Goal: Task Accomplishment & Management: Use online tool/utility

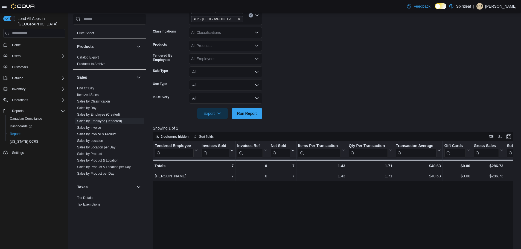
scroll to position [82, 0]
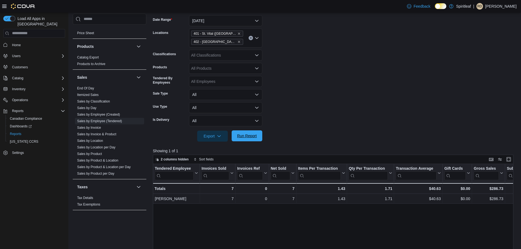
click at [245, 133] on span "Run Report" at bounding box center [247, 135] width 24 height 11
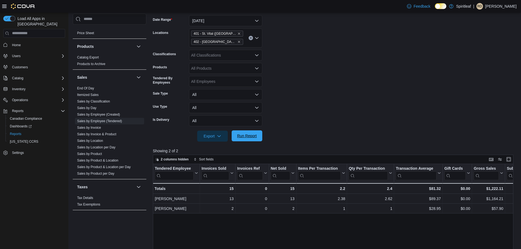
click at [240, 135] on span "Run Report" at bounding box center [247, 135] width 20 height 5
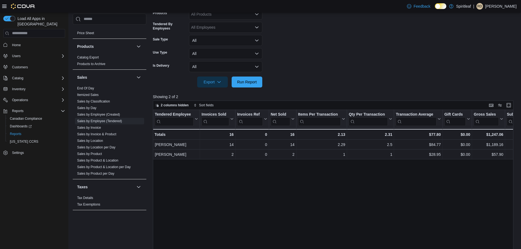
scroll to position [137, 0]
click at [246, 80] on span "Run Report" at bounding box center [247, 80] width 20 height 5
click at [239, 76] on span "Run Report" at bounding box center [247, 81] width 24 height 11
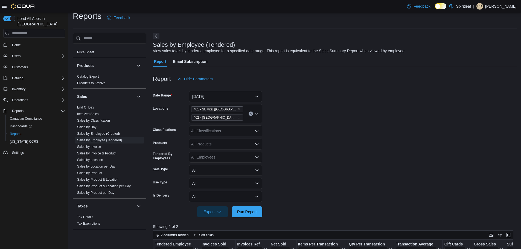
scroll to position [109, 0]
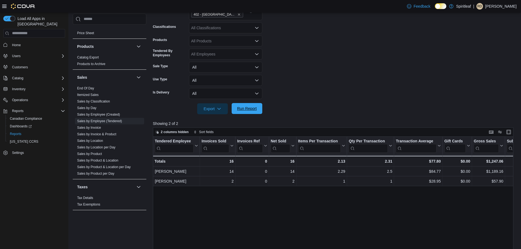
click at [254, 113] on span "Run Report" at bounding box center [247, 108] width 24 height 11
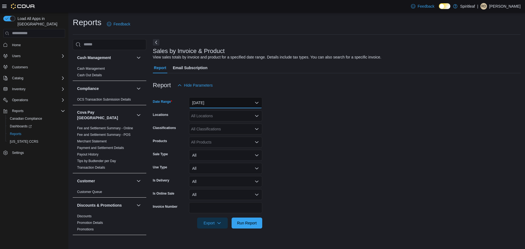
click at [245, 104] on button "[DATE]" at bounding box center [225, 102] width 73 height 11
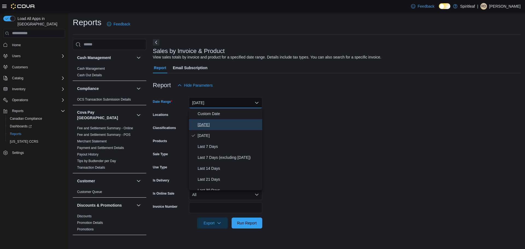
click at [218, 126] on span "[DATE]" at bounding box center [229, 124] width 62 height 7
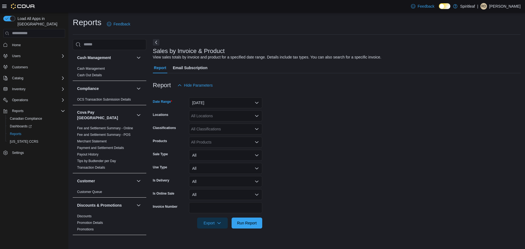
click at [230, 117] on div "All Locations" at bounding box center [225, 115] width 73 height 11
type input "***"
click at [238, 126] on span "402 - Polo Park (Winnipeg)" at bounding box center [255, 125] width 93 height 5
click at [355, 170] on form "Date Range Today Locations 402 - Polo Park (Winnipeg) Classifications All Class…" at bounding box center [337, 160] width 368 height 138
click at [247, 227] on span "Run Report" at bounding box center [247, 222] width 24 height 11
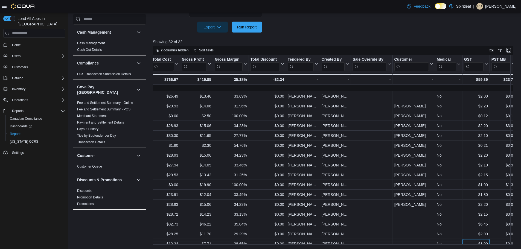
scroll to position [99, 633]
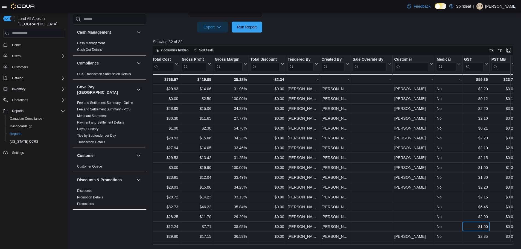
drag, startPoint x: 465, startPoint y: 242, endPoint x: 453, endPoint y: 245, distance: 12.3
click at [453, 245] on div "Invoice # Click to view column header actions Receipt # Click to view column he…" at bounding box center [335, 150] width 364 height 190
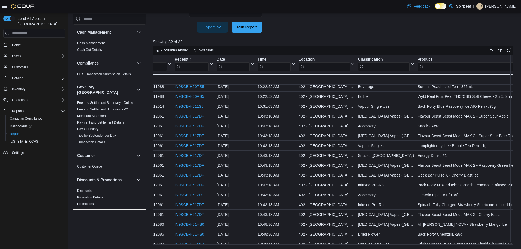
scroll to position [72, 16]
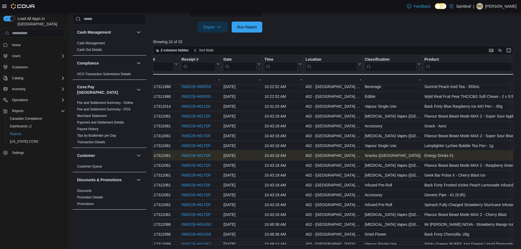
click at [197, 155] on link "IN9SCB-H617DF" at bounding box center [195, 155] width 29 height 4
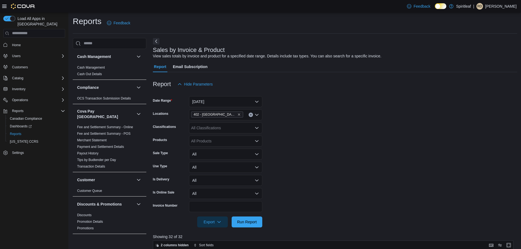
scroll to position [0, 0]
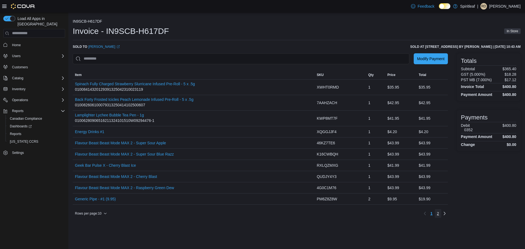
click at [438, 216] on span "2" at bounding box center [438, 213] width 2 height 5
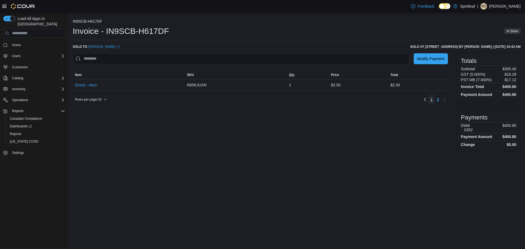
click at [431, 102] on span "1" at bounding box center [431, 99] width 2 height 5
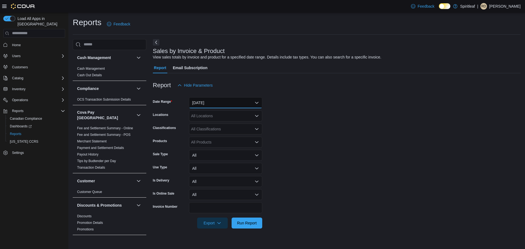
click at [231, 104] on button "[DATE]" at bounding box center [225, 102] width 73 height 11
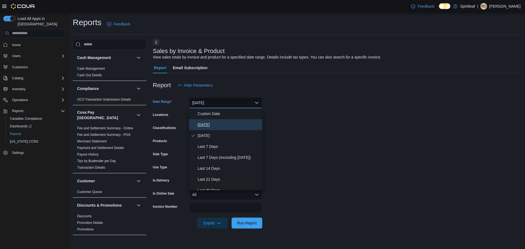
click at [214, 129] on button "[DATE]" at bounding box center [225, 124] width 73 height 11
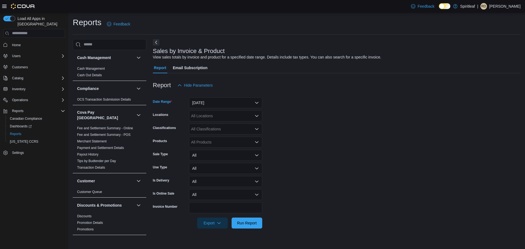
click at [227, 115] on div "All Locations" at bounding box center [225, 115] width 73 height 11
type input "***"
click at [227, 126] on span "401 - St. Vital ([GEOGRAPHIC_DATA])" at bounding box center [242, 125] width 66 height 5
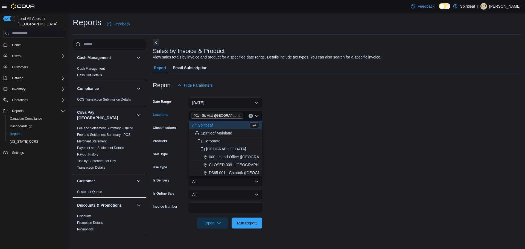
drag, startPoint x: 363, startPoint y: 160, endPoint x: 289, endPoint y: 210, distance: 89.5
click at [362, 160] on form "Date Range Today Locations 401 - St. Vital (Winnipeg) Combo box. Selected. 401 …" at bounding box center [337, 160] width 368 height 138
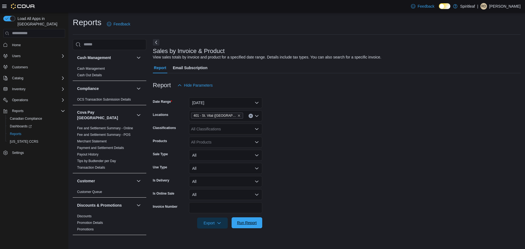
click at [260, 220] on button "Run Report" at bounding box center [247, 222] width 31 height 11
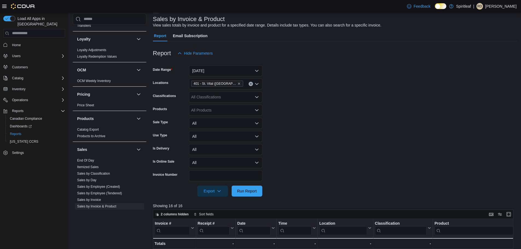
scroll to position [356, 0]
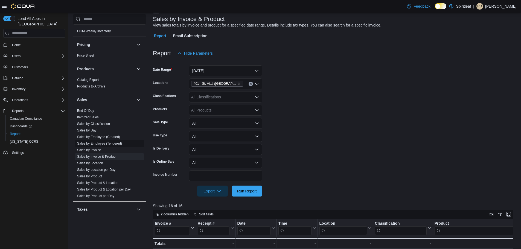
click at [120, 140] on span "Sales by Employee (Tendered)" at bounding box center [109, 143] width 69 height 7
click at [117, 142] on link "Sales by Employee (Tendered)" at bounding box center [99, 144] width 45 height 4
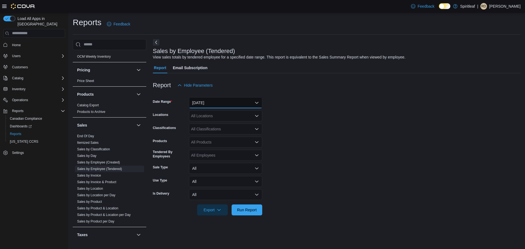
click at [229, 103] on button "[DATE]" at bounding box center [225, 102] width 73 height 11
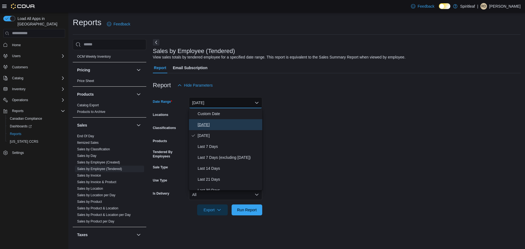
click at [214, 123] on span "Today" at bounding box center [229, 124] width 62 height 7
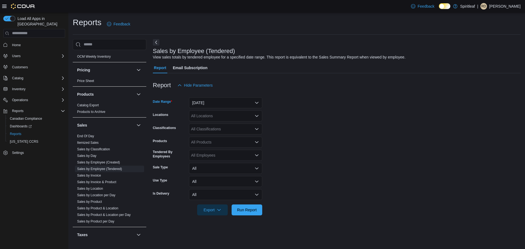
click at [225, 114] on div "All Locations" at bounding box center [225, 115] width 73 height 11
type input "***"
click at [231, 126] on span "401 - St. Vital ([GEOGRAPHIC_DATA])" at bounding box center [242, 125] width 66 height 5
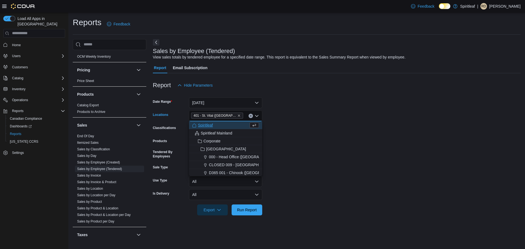
click at [381, 163] on form "Date Range Today Locations 401 - St. Vital (Winnipeg) Combo box. Selected. 401 …" at bounding box center [337, 153] width 368 height 125
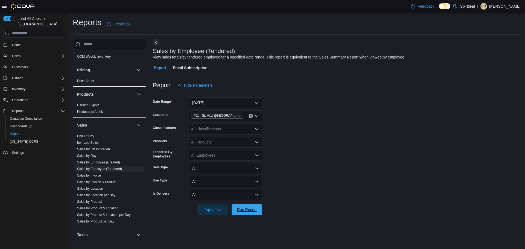
click at [242, 211] on span "Run Report" at bounding box center [247, 209] width 20 height 5
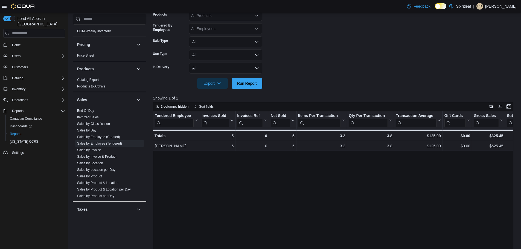
scroll to position [46, 0]
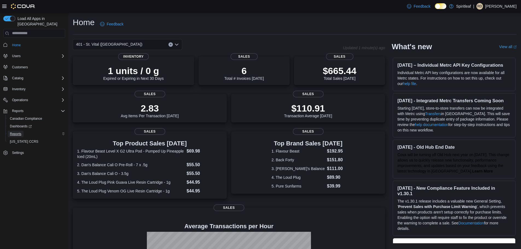
click at [16, 132] on span "Reports" at bounding box center [15, 134] width 11 height 4
